Goal: Information Seeking & Learning: Compare options

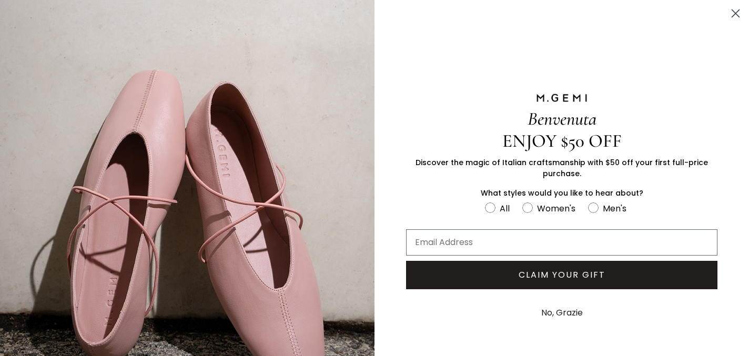
click at [727, 17] on circle "Close dialog" at bounding box center [735, 13] width 17 height 17
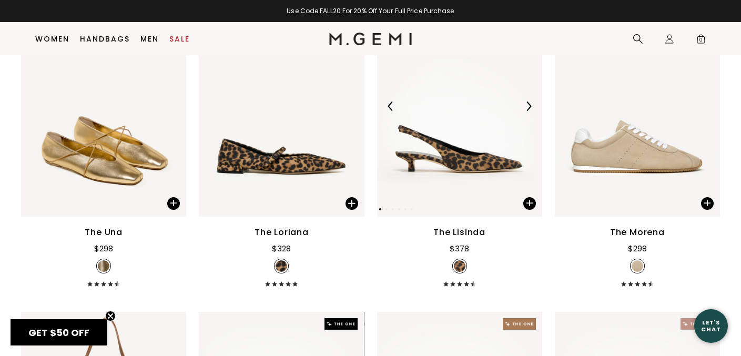
scroll to position [208, 0]
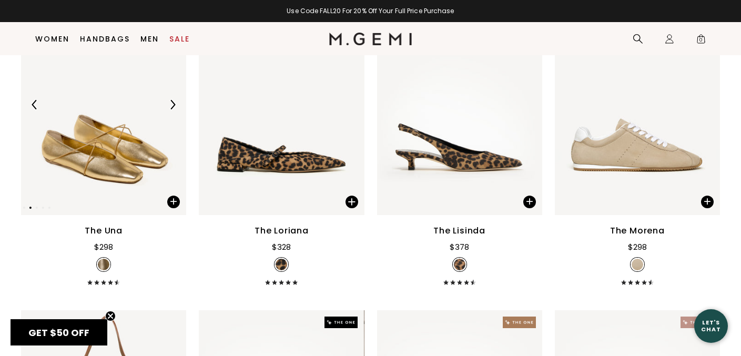
click at [128, 147] on img at bounding box center [103, 105] width 165 height 220
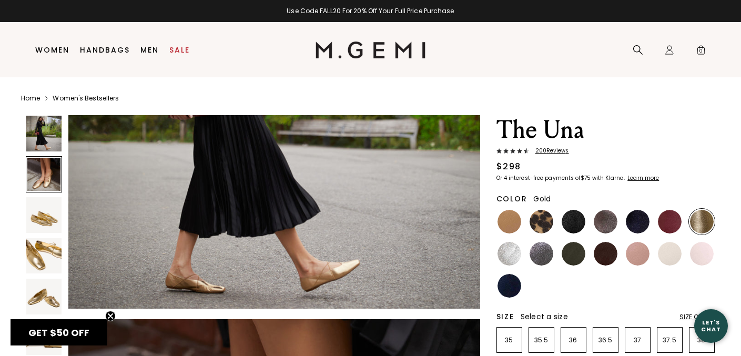
scroll to position [225, 0]
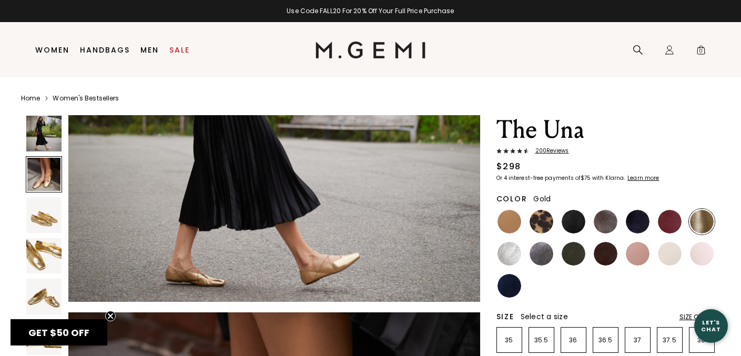
click at [36, 220] on img at bounding box center [44, 215] width 36 height 36
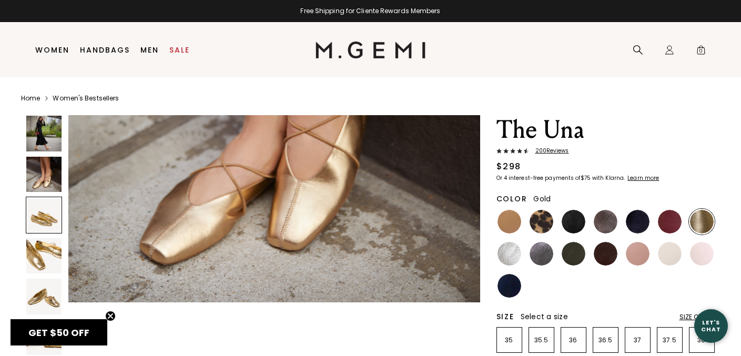
scroll to position [645, 0]
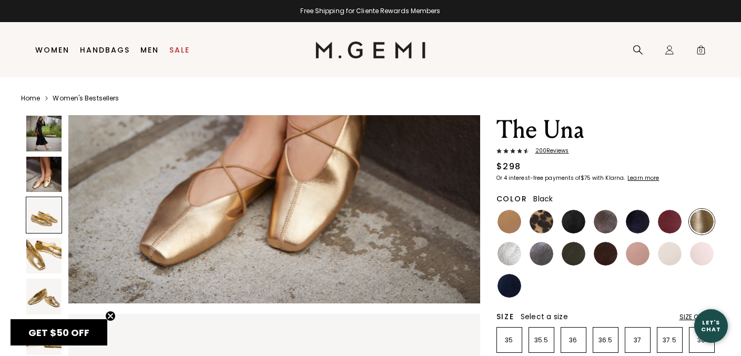
click at [574, 227] on img at bounding box center [574, 222] width 24 height 24
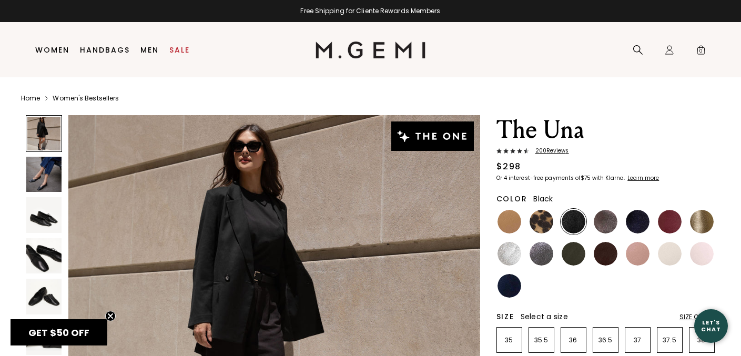
click at [38, 211] on img at bounding box center [44, 215] width 36 height 36
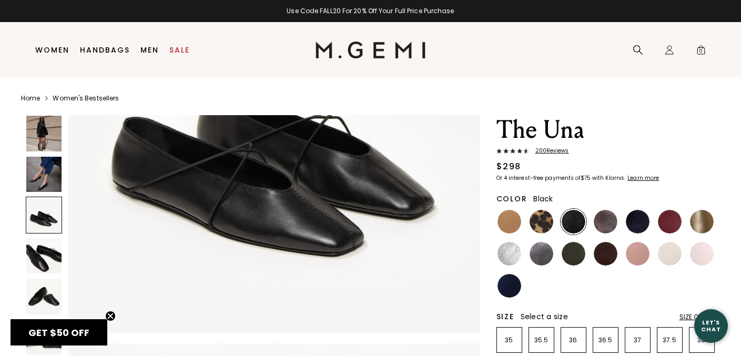
scroll to position [1040, 0]
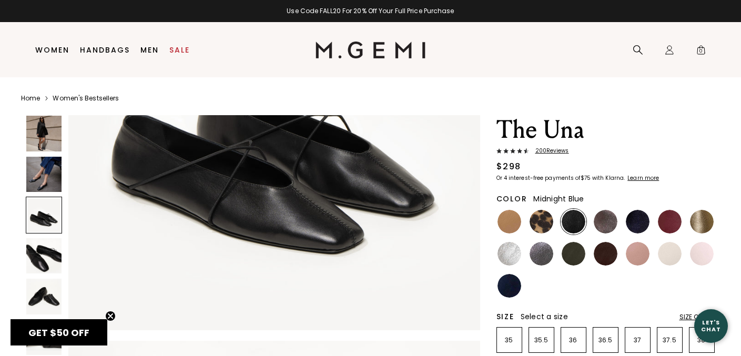
click at [633, 227] on img at bounding box center [638, 222] width 24 height 24
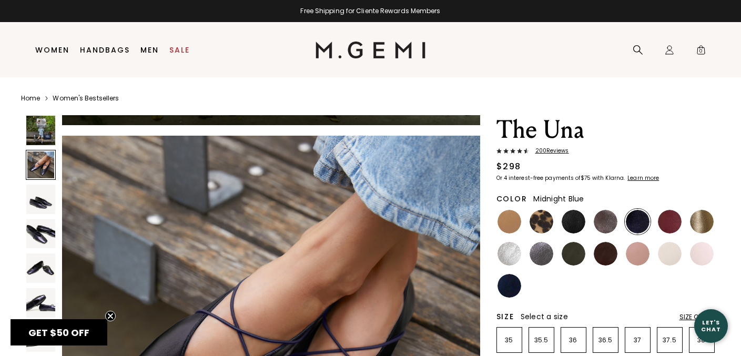
scroll to position [552, 0]
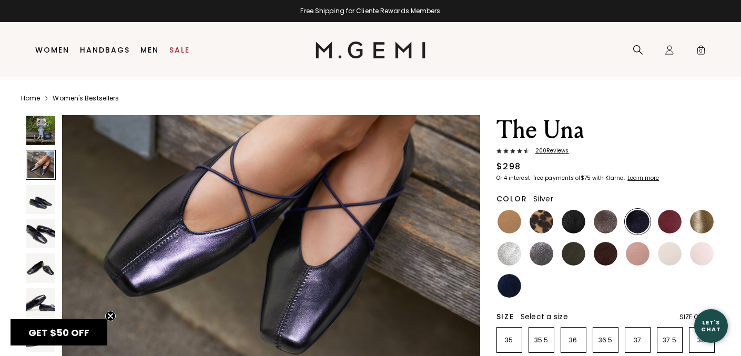
click at [505, 252] on img at bounding box center [510, 254] width 24 height 24
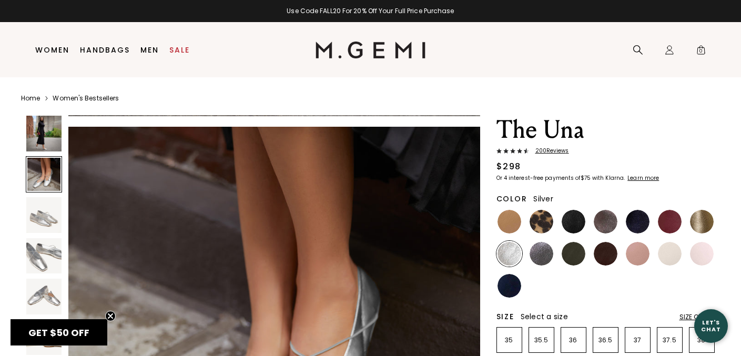
scroll to position [417, 0]
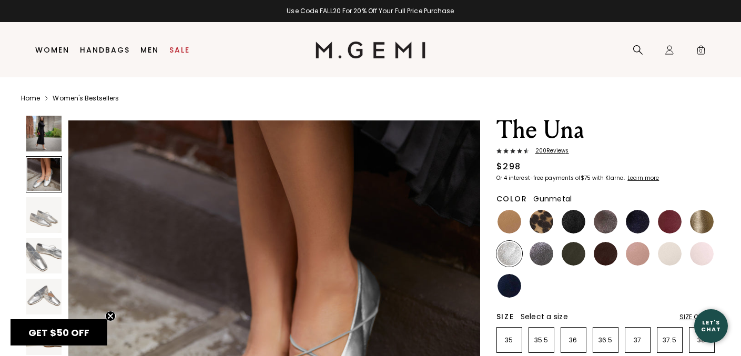
click at [538, 251] on img at bounding box center [542, 254] width 24 height 24
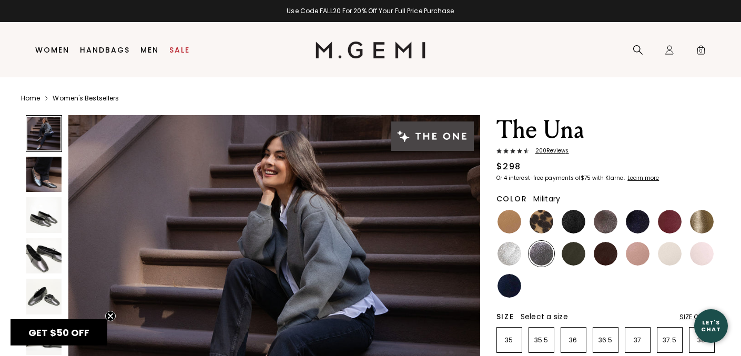
click at [571, 250] on img at bounding box center [574, 254] width 24 height 24
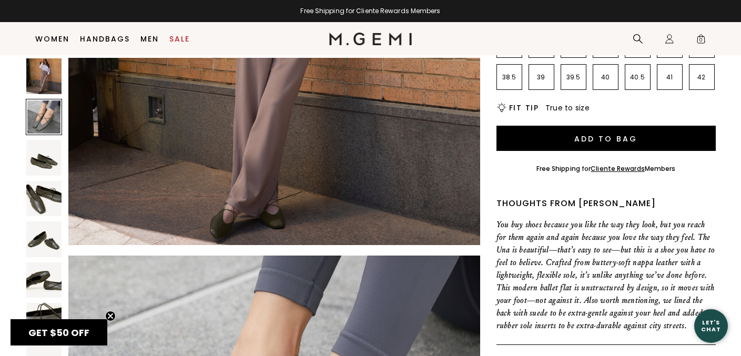
scroll to position [225, 0]
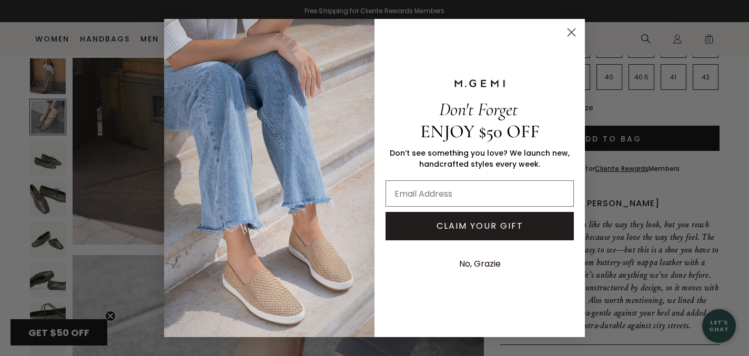
click at [572, 32] on circle "Close dialog" at bounding box center [571, 32] width 17 height 17
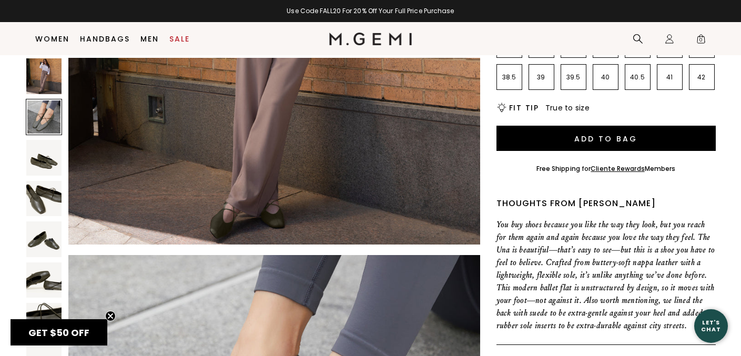
click at [40, 204] on img at bounding box center [44, 199] width 36 height 36
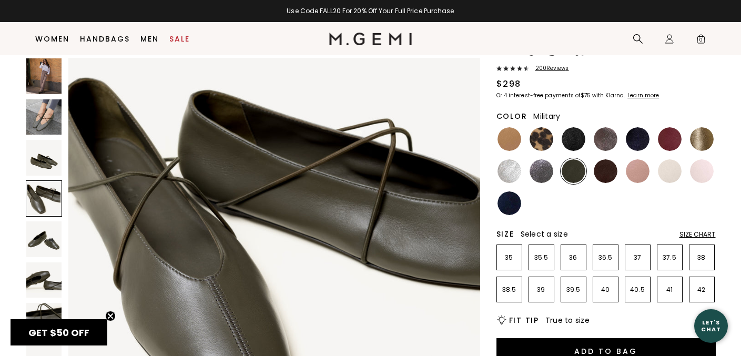
scroll to position [42, 0]
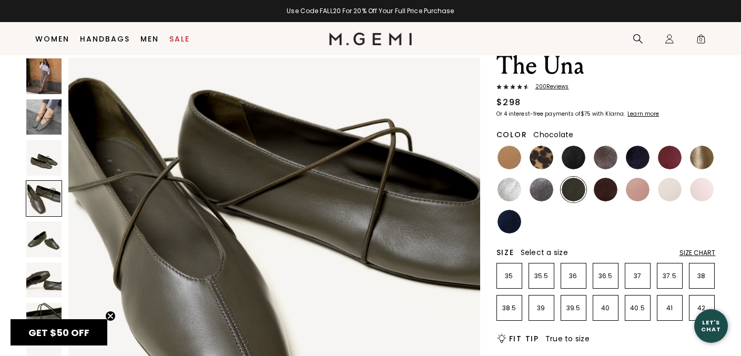
click at [604, 184] on img at bounding box center [606, 190] width 24 height 24
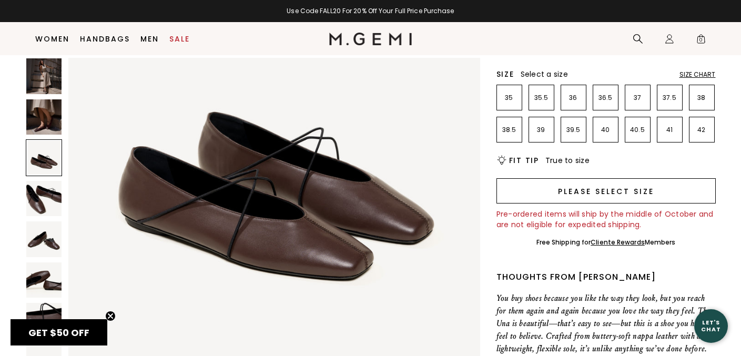
scroll to position [222, 0]
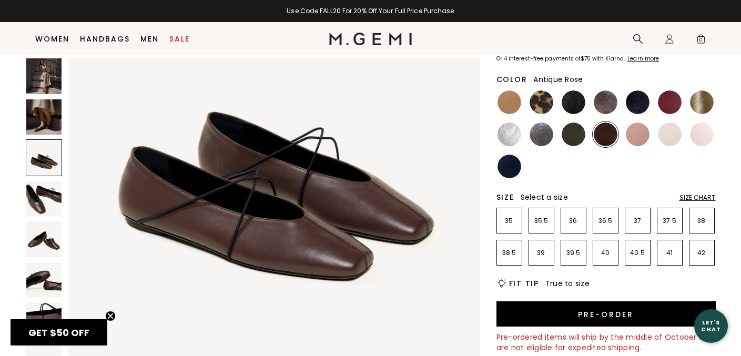
click at [630, 139] on img at bounding box center [638, 135] width 24 height 24
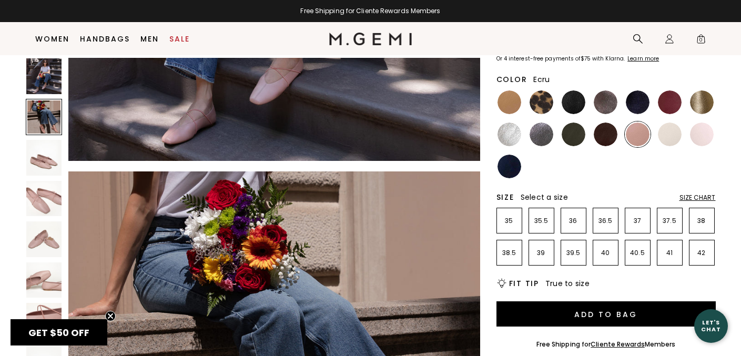
click at [678, 133] on img at bounding box center [670, 135] width 24 height 24
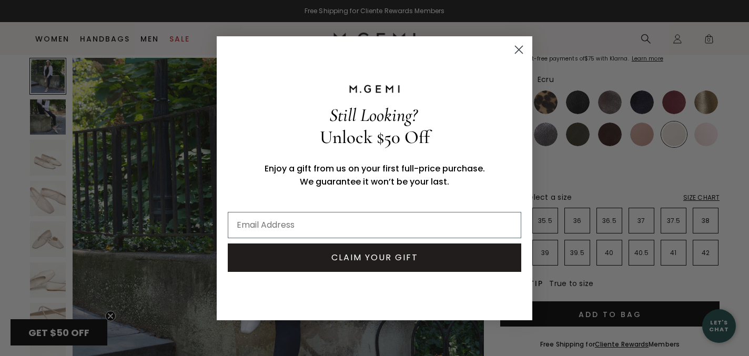
click at [524, 52] on circle "Close dialog" at bounding box center [518, 48] width 17 height 17
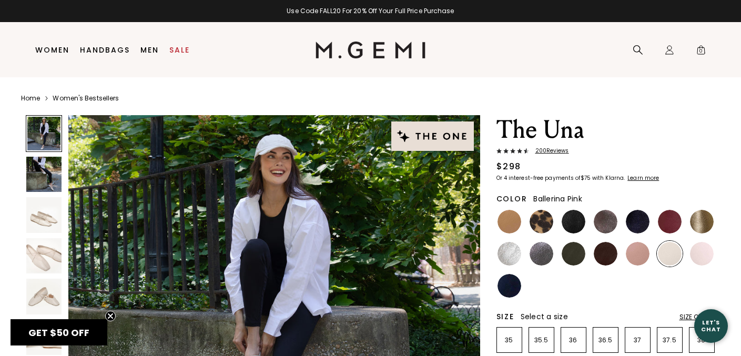
click at [699, 257] on img at bounding box center [702, 254] width 24 height 24
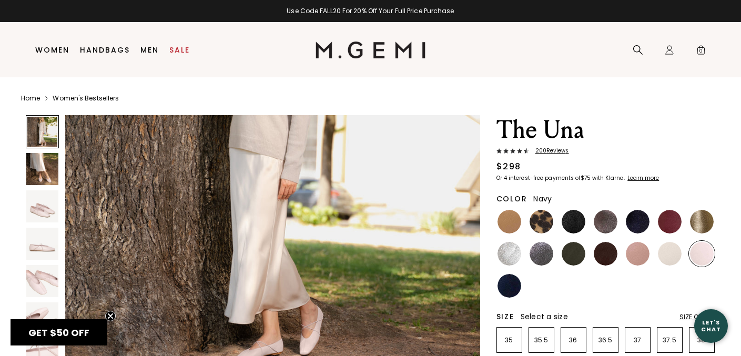
click at [510, 293] on img at bounding box center [510, 286] width 24 height 24
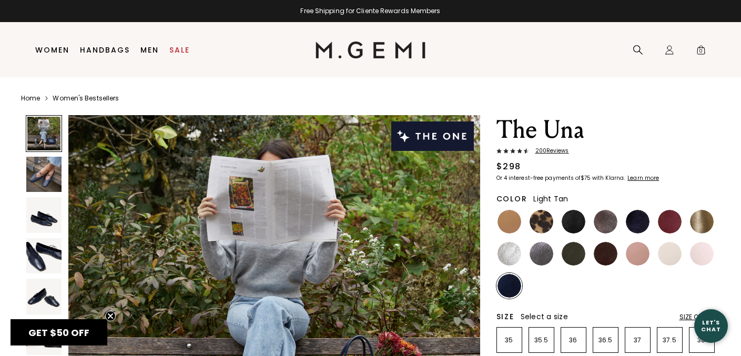
click at [510, 226] on img at bounding box center [510, 222] width 24 height 24
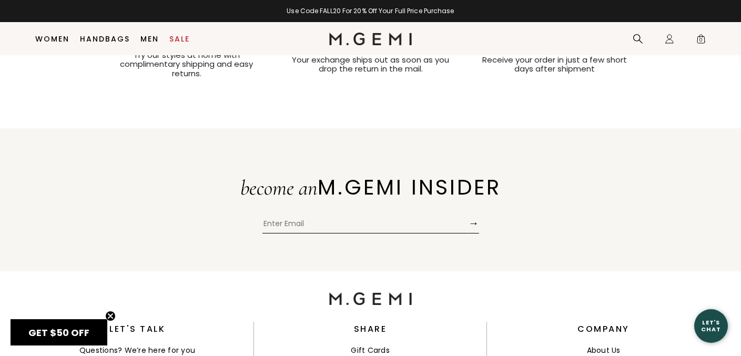
scroll to position [2473, 0]
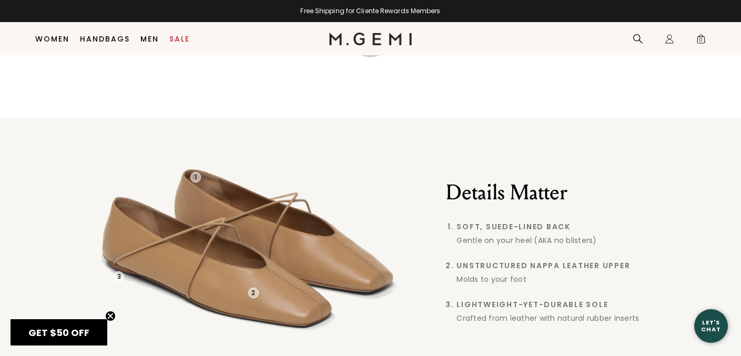
scroll to position [772, 0]
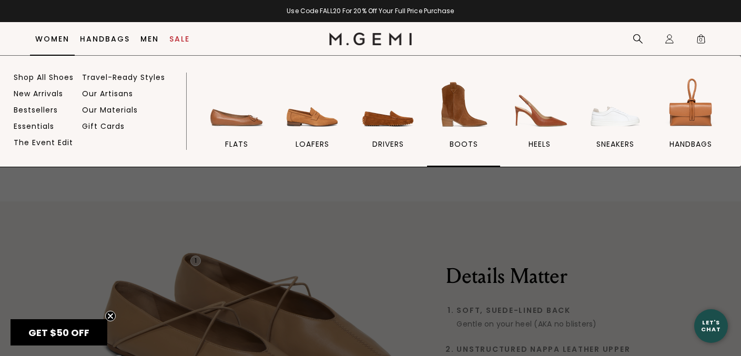
click at [451, 116] on img at bounding box center [463, 104] width 59 height 59
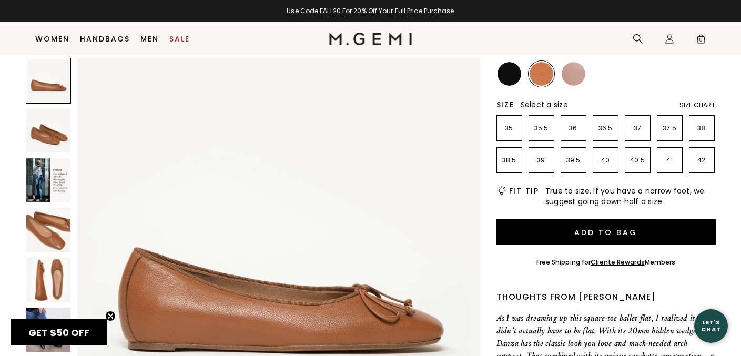
scroll to position [141, 0]
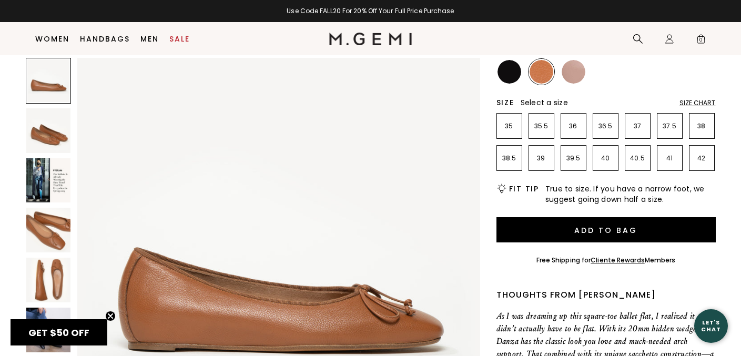
click at [44, 178] on img at bounding box center [48, 180] width 45 height 45
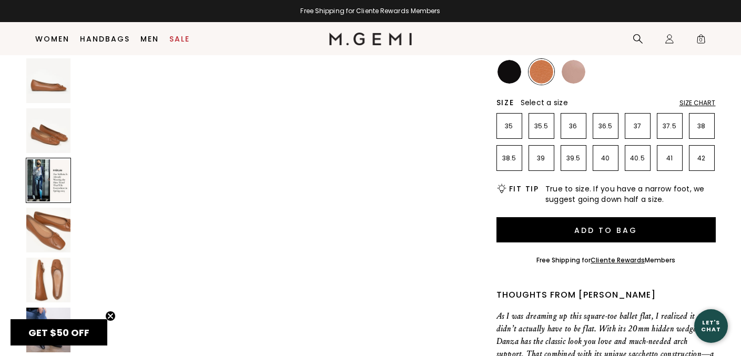
scroll to position [867, 0]
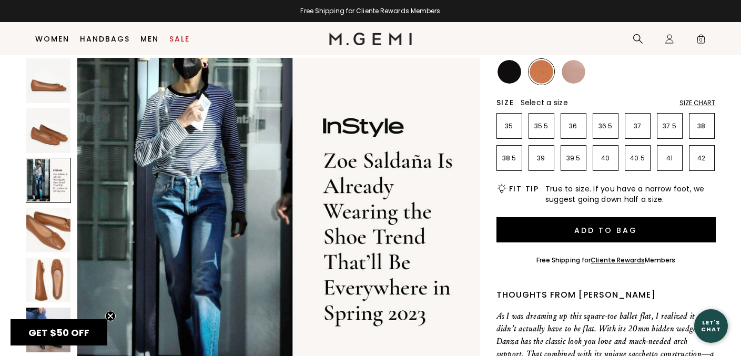
click at [57, 129] on img at bounding box center [48, 130] width 45 height 45
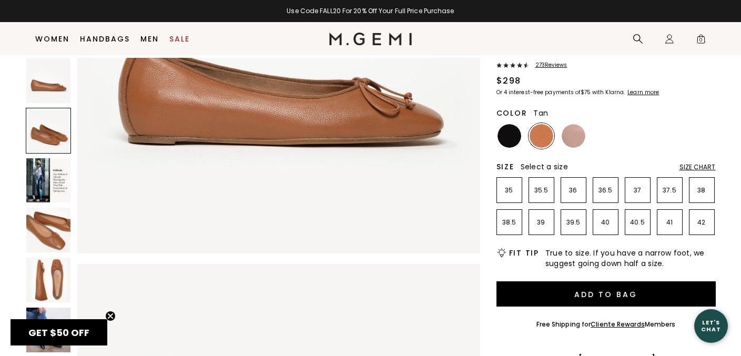
scroll to position [73, 0]
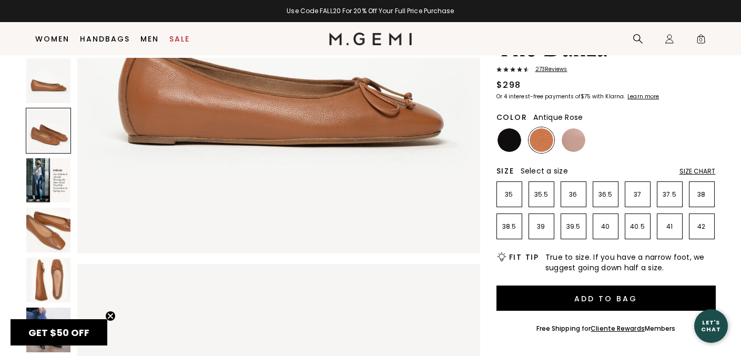
click at [567, 141] on img at bounding box center [574, 140] width 24 height 24
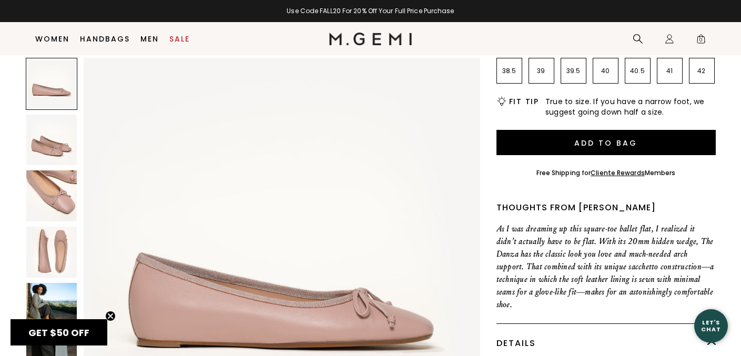
scroll to position [229, 0]
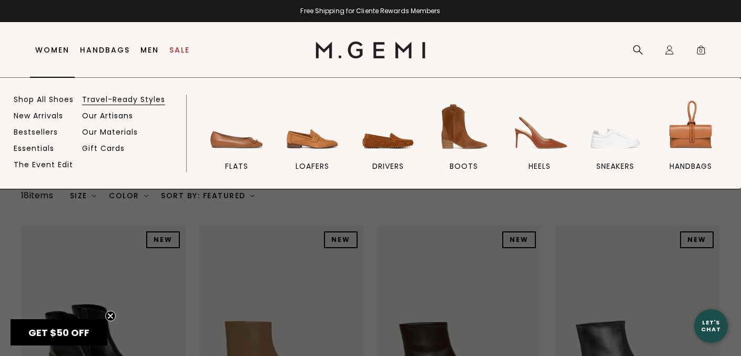
click at [120, 96] on link "Travel-Ready Styles" at bounding box center [123, 99] width 83 height 9
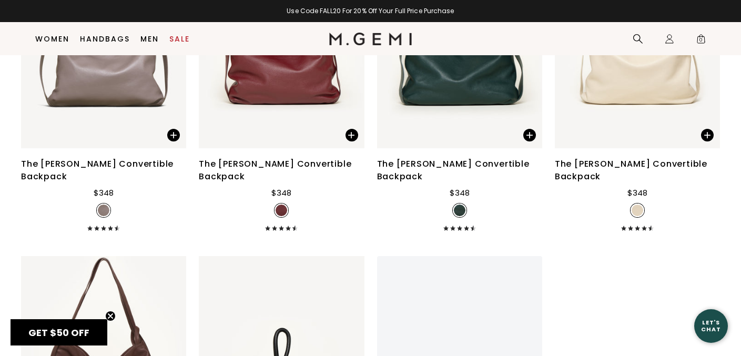
scroll to position [6199, 0]
click at [14, 25] on header "Icons/20x20/hamburger@2x Women Shop All Shoes New Arrivals Bestsellers Essentia…" at bounding box center [370, 38] width 741 height 33
